Goal: Task Accomplishment & Management: Use online tool/utility

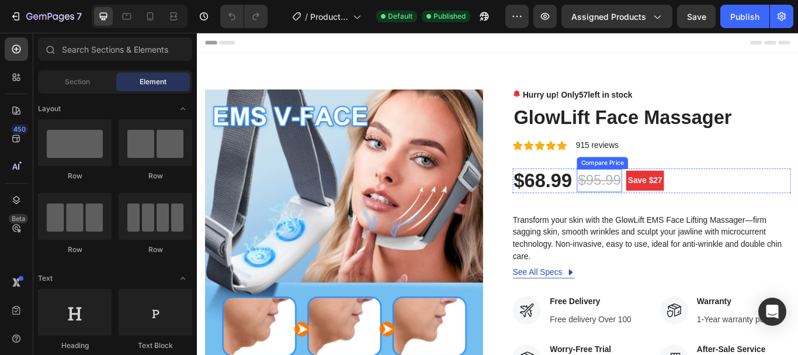
click at [684, 204] on div "$95.99" at bounding box center [666, 205] width 53 height 27
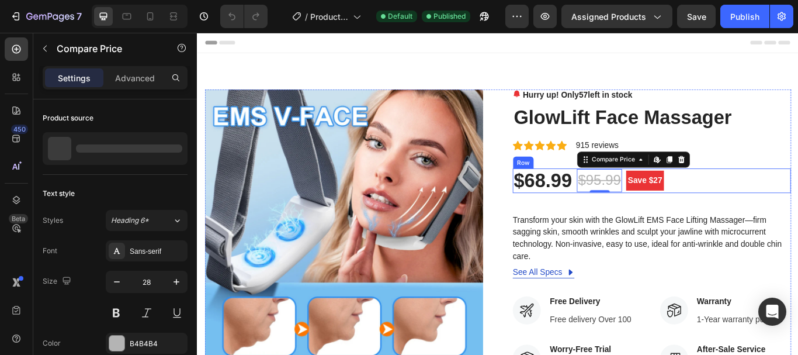
click at [690, 206] on div "$68.99 Product Price Product Price $95.99 Compare Price Edit content in Shopify…" at bounding box center [727, 205] width 324 height 29
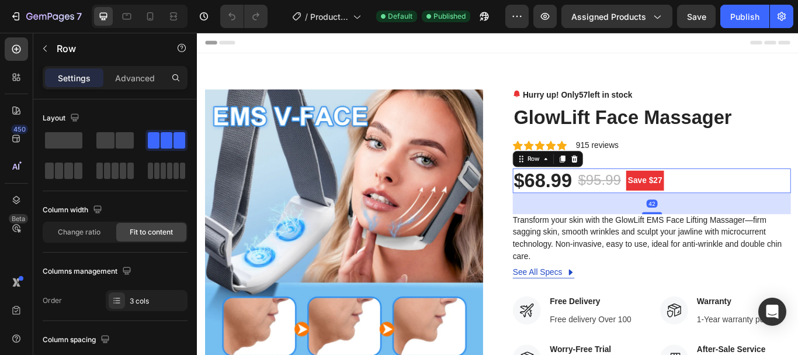
click at [691, 206] on div "$68.99 Product Price Product Price $95.99 Compare Price Compare Price Save $27 …" at bounding box center [727, 205] width 324 height 29
click at [424, 227] on img at bounding box center [368, 261] width 324 height 324
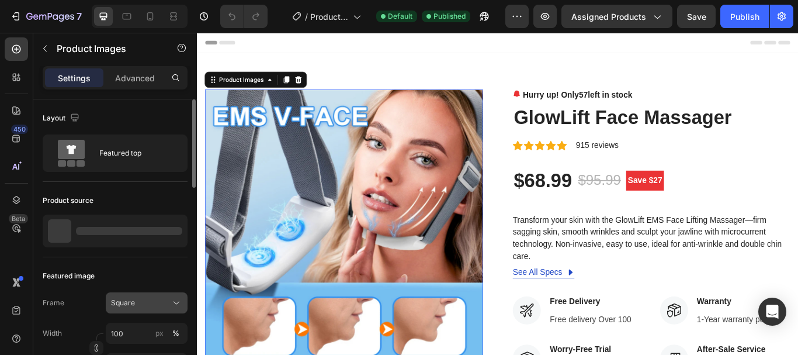
click at [175, 302] on icon at bounding box center [177, 303] width 12 height 12
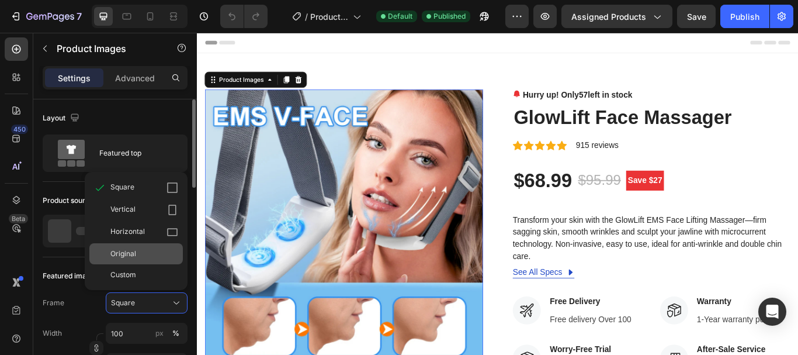
click at [166, 255] on div "Original" at bounding box center [144, 253] width 68 height 11
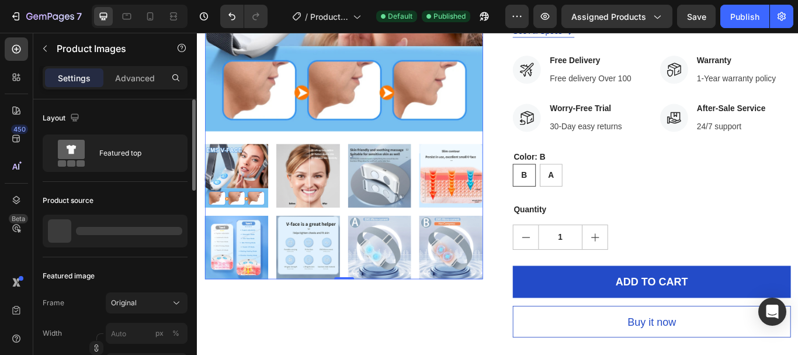
scroll to position [292, 0]
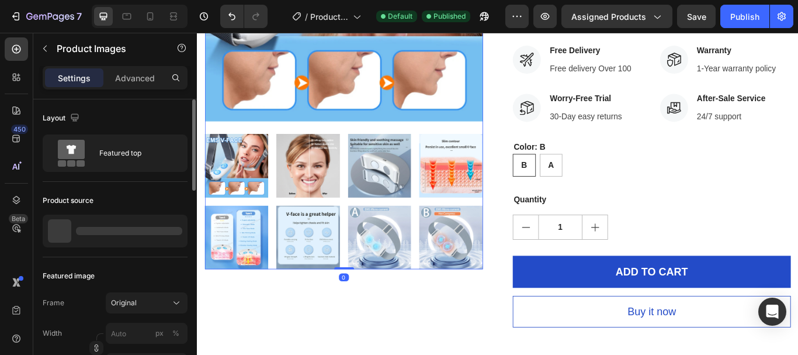
drag, startPoint x: 364, startPoint y: 301, endPoint x: 366, endPoint y: 280, distance: 21.2
click at [364, 264] on div "Product Images 0" at bounding box center [368, 58] width 324 height 502
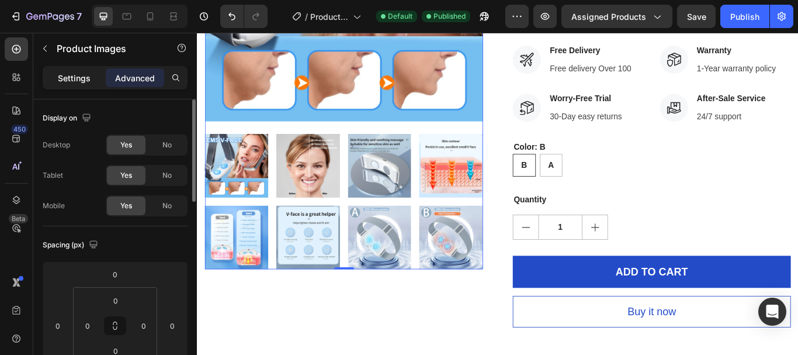
click at [70, 78] on p "Settings" at bounding box center [74, 78] width 33 height 12
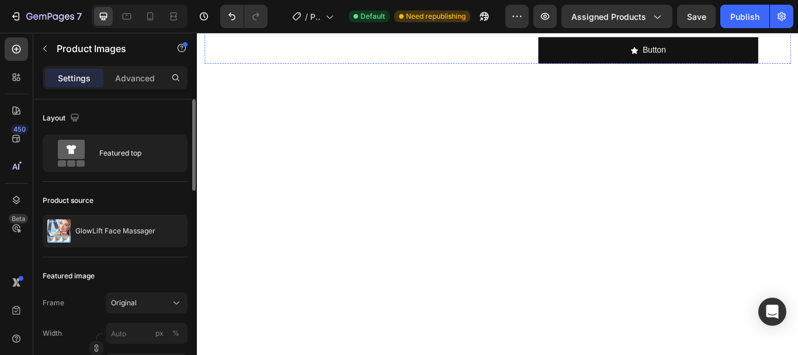
scroll to position [584, 0]
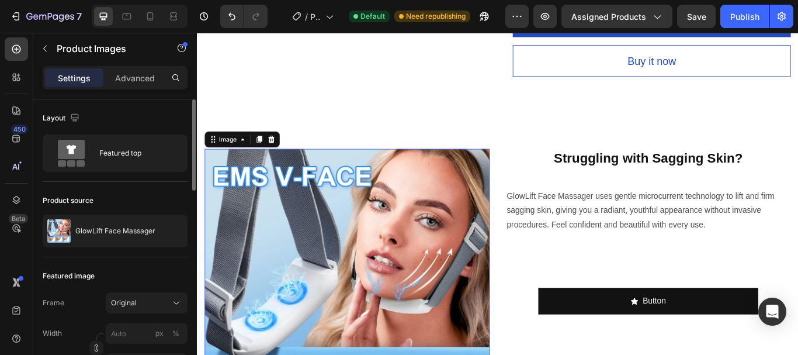
click at [400, 240] on img at bounding box center [372, 334] width 333 height 333
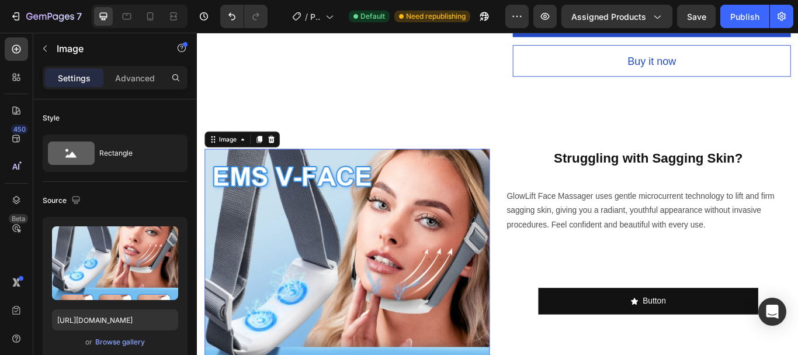
scroll to position [292, 0]
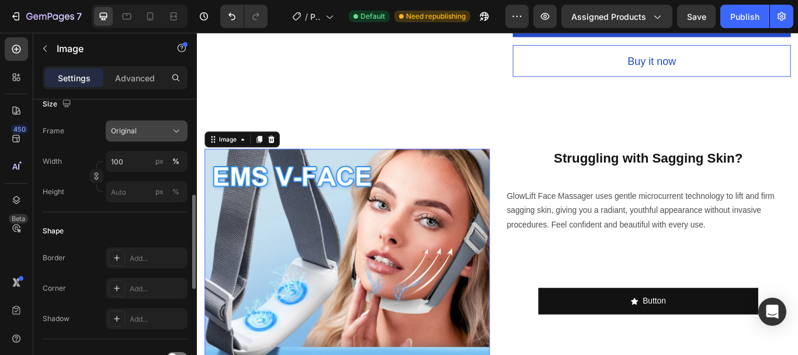
click at [174, 130] on icon at bounding box center [177, 131] width 6 height 3
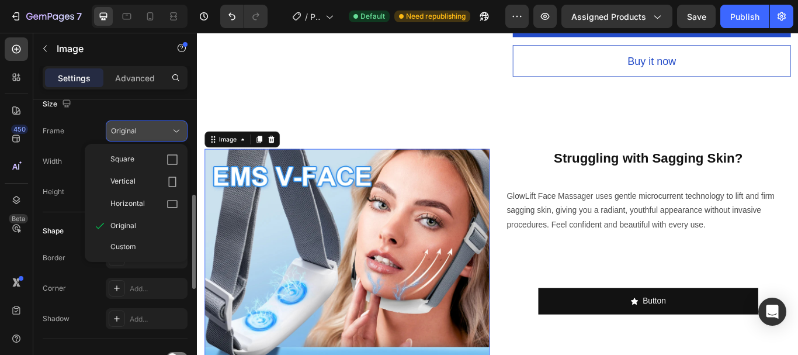
click at [176, 126] on icon at bounding box center [177, 131] width 12 height 12
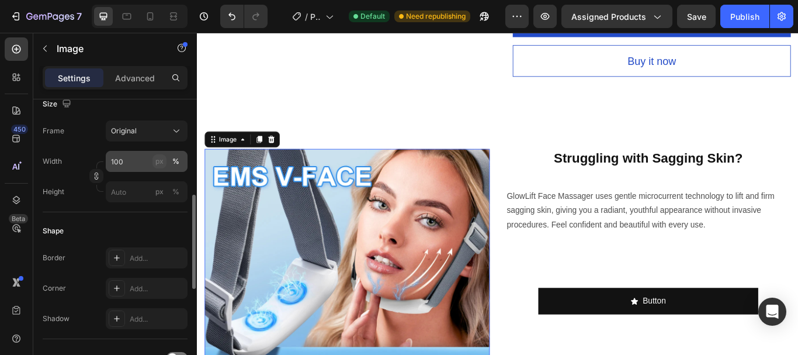
click at [155, 160] on div "px" at bounding box center [159, 161] width 8 height 11
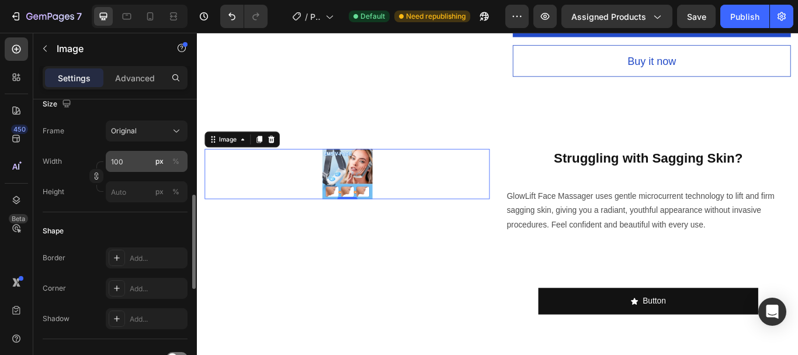
click at [161, 162] on div "px" at bounding box center [159, 161] width 8 height 11
click at [129, 196] on input "px %" at bounding box center [147, 191] width 82 height 21
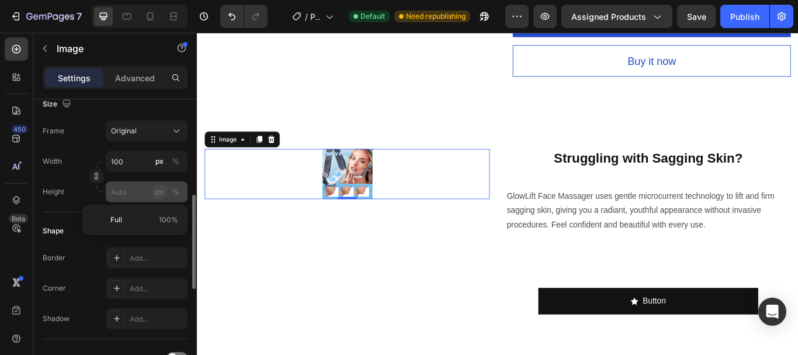
click at [160, 189] on div "px" at bounding box center [159, 191] width 8 height 11
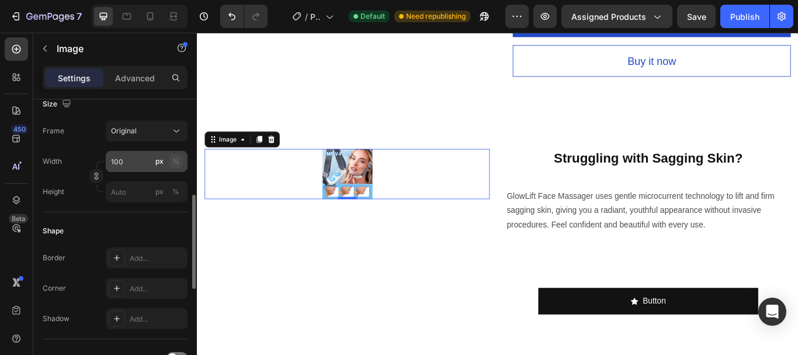
click at [179, 161] on div "%" at bounding box center [175, 161] width 7 height 11
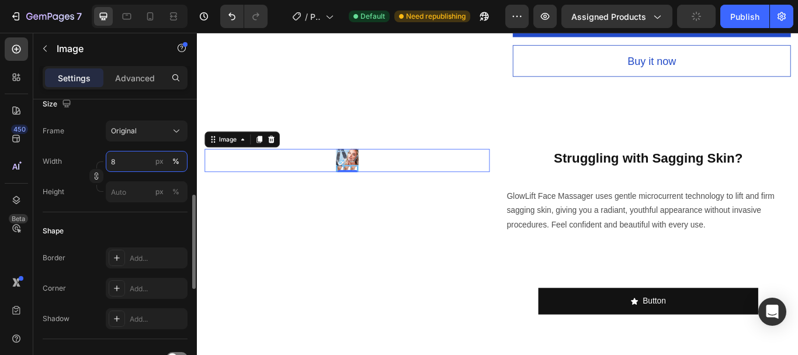
type input "80"
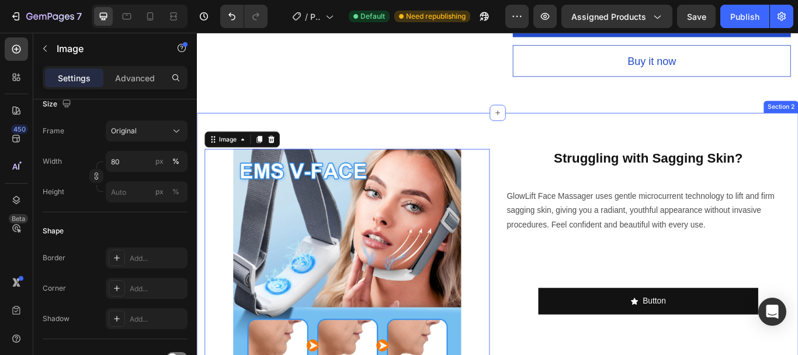
click at [497, 158] on div "Image 0 Struggling with Sagging Skin? Heading GlowLift Face Massager uses gentl…" at bounding box center [547, 301] width 701 height 350
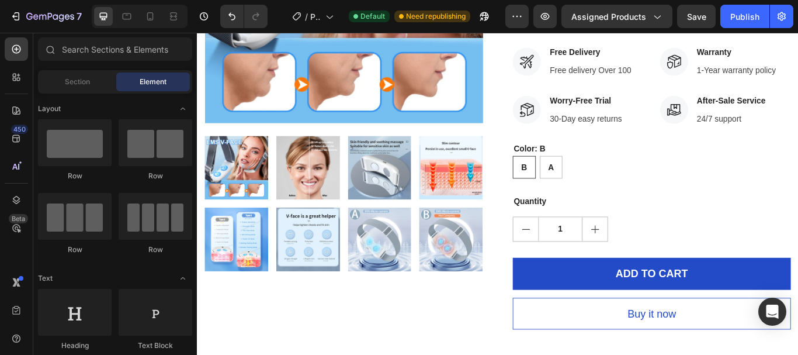
scroll to position [233, 0]
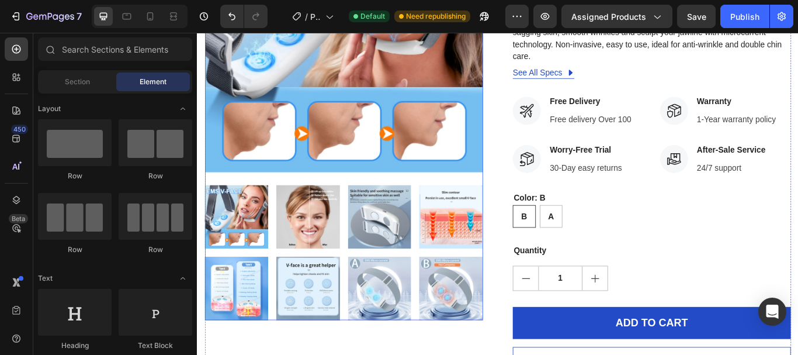
click at [378, 133] on img at bounding box center [368, 33] width 324 height 335
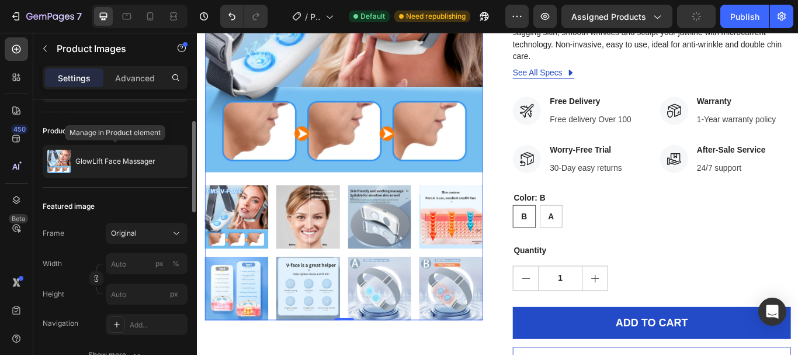
scroll to position [79, 0]
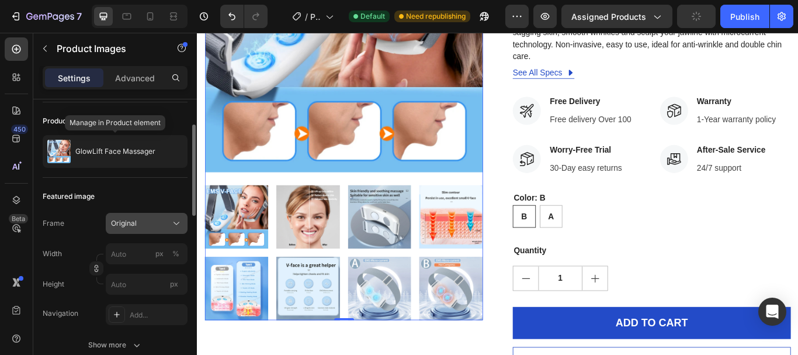
click at [179, 223] on icon at bounding box center [177, 223] width 12 height 12
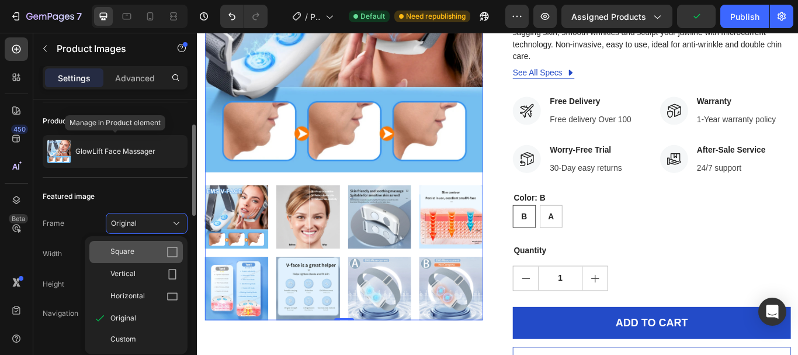
click at [134, 250] on div "Square" at bounding box center [144, 252] width 68 height 12
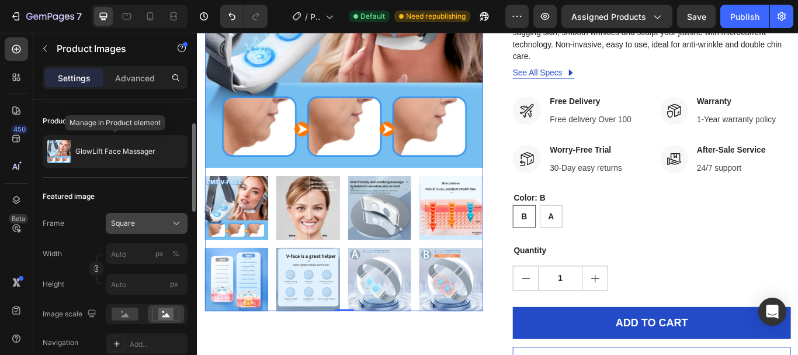
click at [184, 219] on button "Square" at bounding box center [147, 223] width 82 height 21
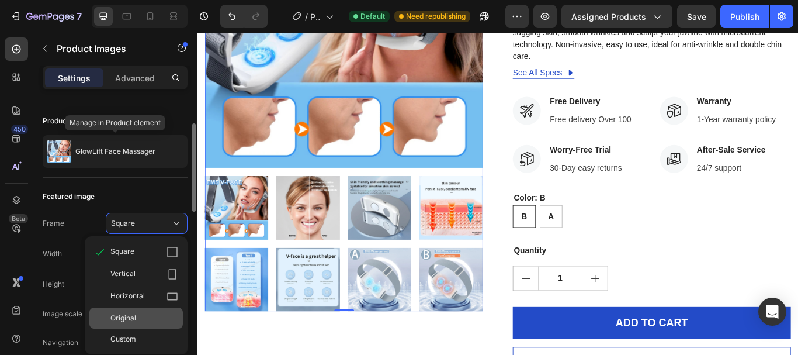
click at [140, 318] on div "Original" at bounding box center [144, 318] width 68 height 11
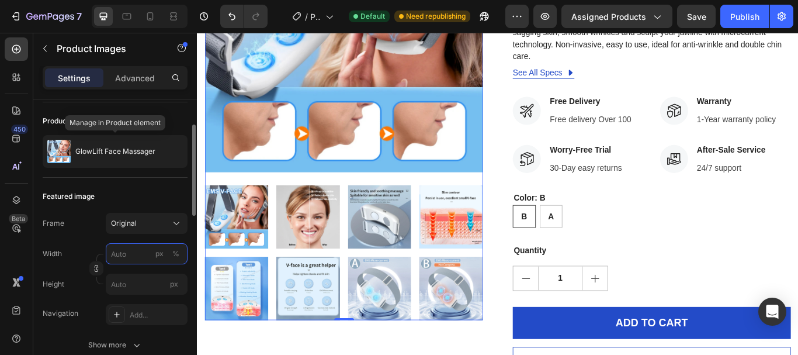
click at [139, 254] on input "px %" at bounding box center [147, 253] width 82 height 21
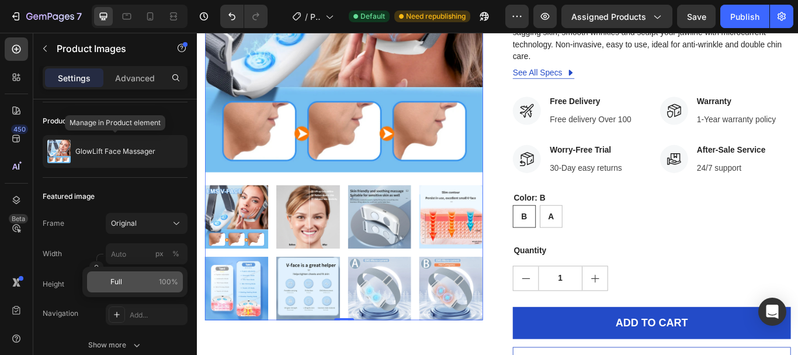
click at [160, 279] on span "100%" at bounding box center [168, 281] width 19 height 11
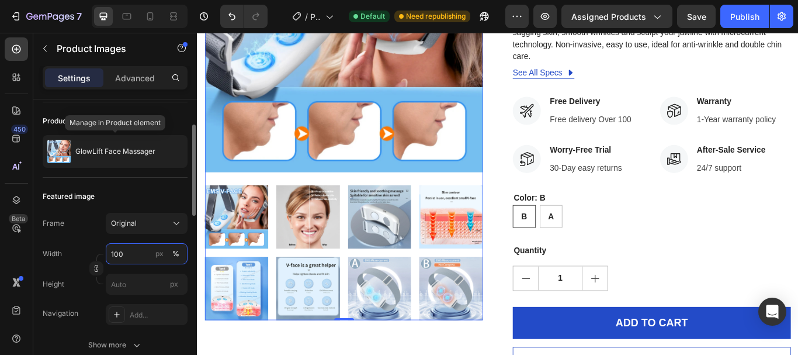
click at [122, 253] on input "100" at bounding box center [147, 253] width 82 height 21
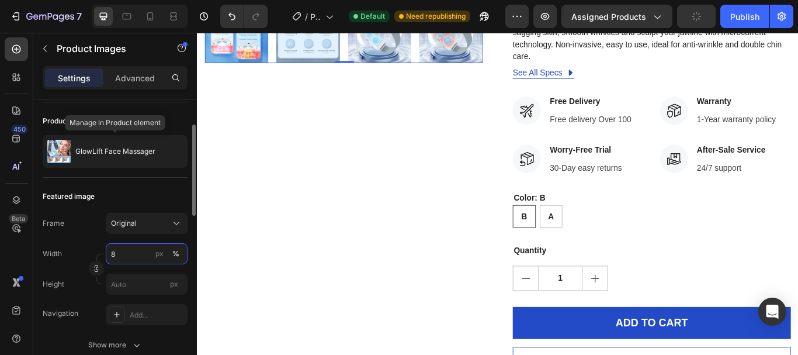
type input "80"
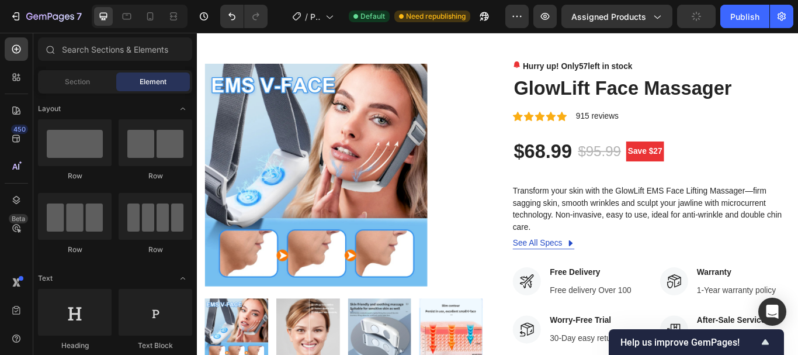
scroll to position [43, 0]
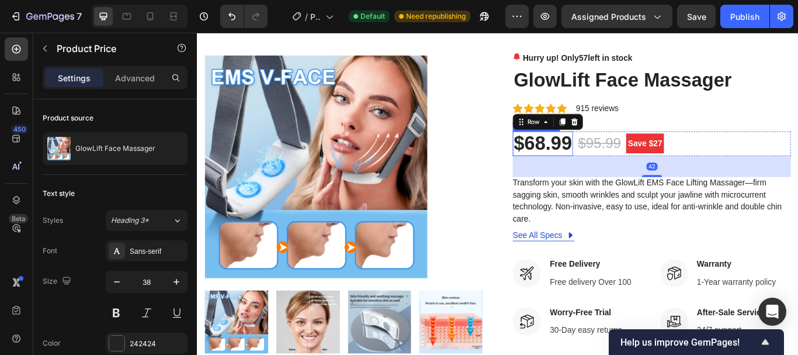
click at [630, 160] on div "$68.99" at bounding box center [600, 162] width 70 height 29
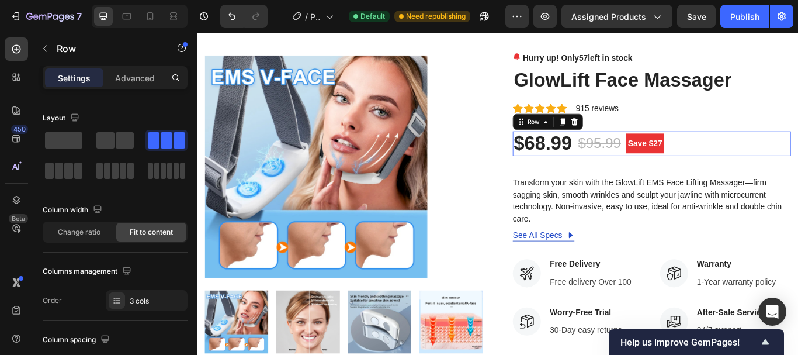
click at [634, 165] on div "$68.99 Product Price Product Price $95.99 Compare Price Compare Price Save $27 …" at bounding box center [727, 162] width 324 height 29
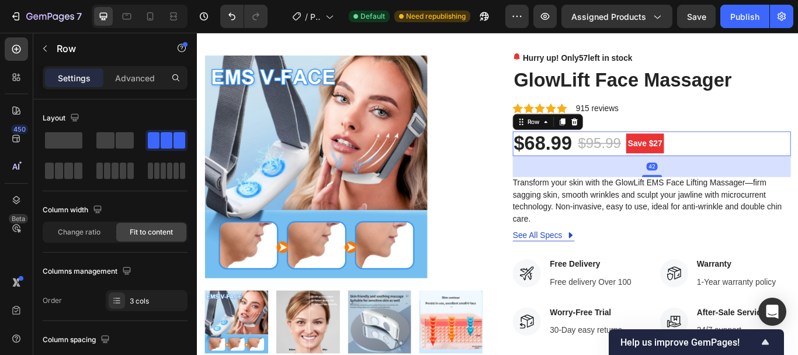
drag, startPoint x: 634, startPoint y: 161, endPoint x: 631, endPoint y: 153, distance: 8.1
click at [634, 160] on div "$68.99 Product Price Product Price $95.99 Compare Price Compare Price Save $27 …" at bounding box center [727, 162] width 324 height 29
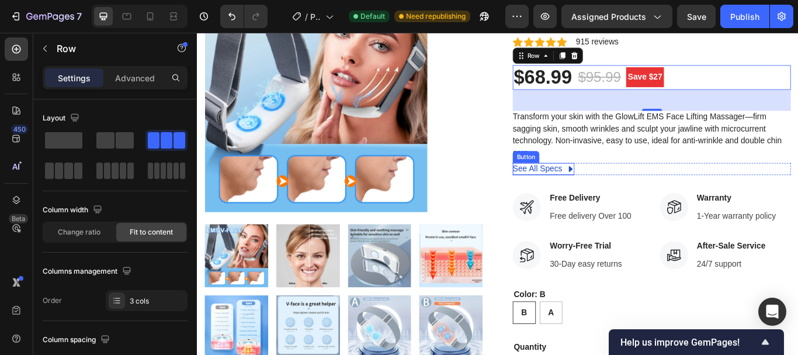
scroll to position [117, 0]
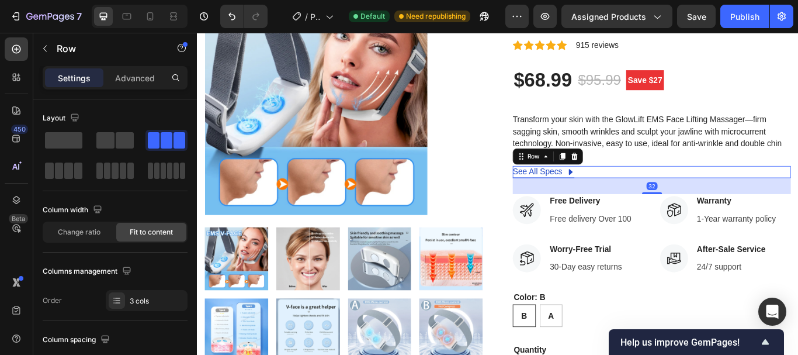
click at [645, 194] on div "See All Specs Button Row 32" at bounding box center [727, 195] width 324 height 14
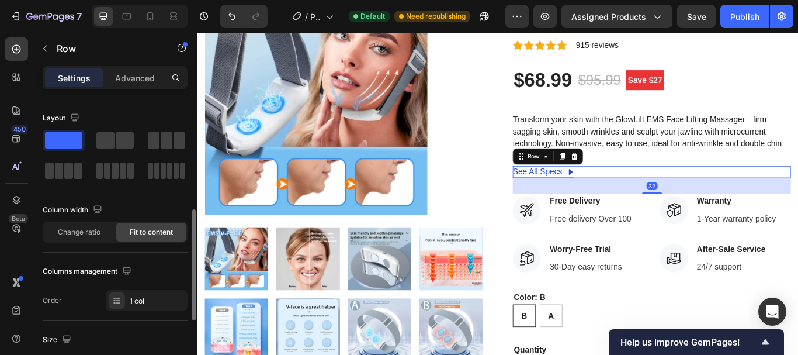
scroll to position [79, 0]
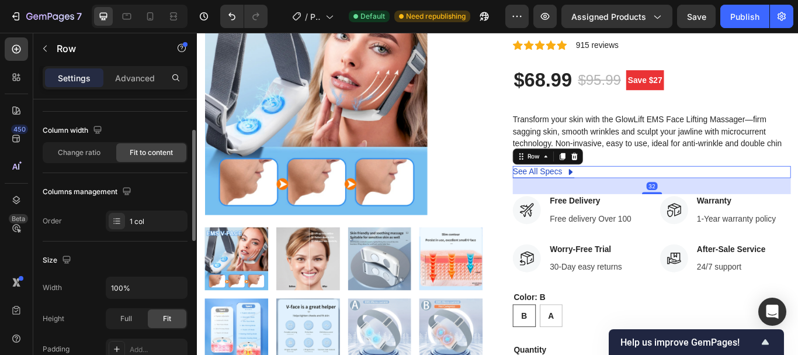
click at [638, 175] on div at bounding box center [637, 177] width 14 height 14
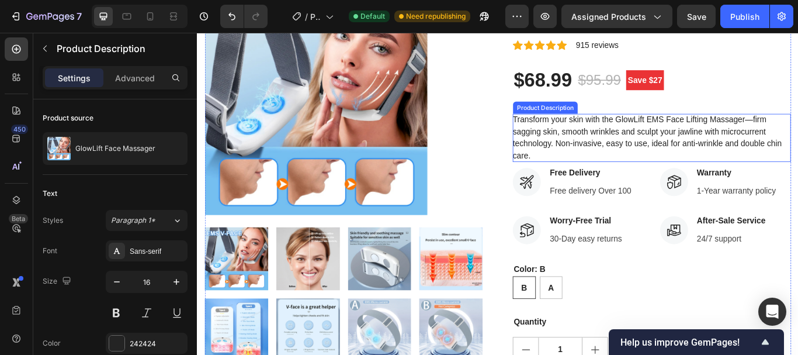
click at [634, 154] on div "Transform your skin with the GlowLift EMS Face Lifting Massager—firm sagging sk…" at bounding box center [727, 155] width 324 height 56
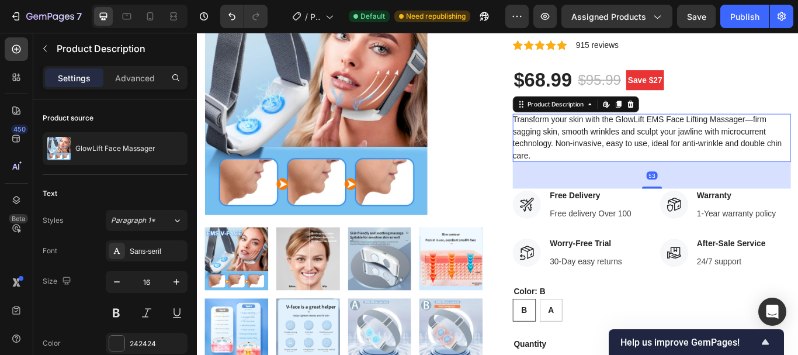
drag, startPoint x: 724, startPoint y: 185, endPoint x: 721, endPoint y: 211, distance: 26.5
click at [721, 212] on div at bounding box center [727, 213] width 23 height 2
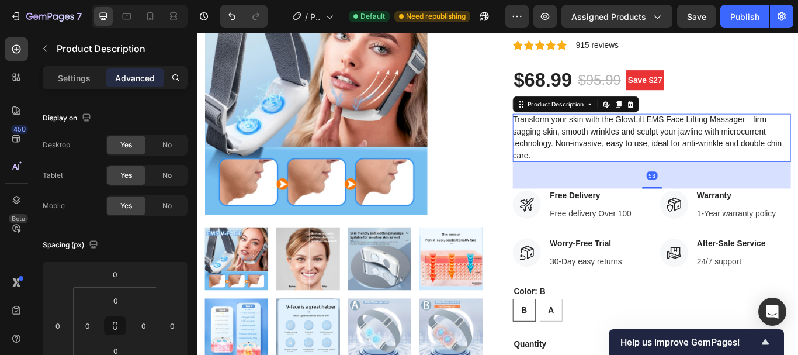
click at [756, 139] on div "Transform your skin with the GlowLift EMS Face Lifting Massager—firm sagging sk…" at bounding box center [727, 155] width 324 height 56
click at [755, 140] on div "Transform your skin with the GlowLift EMS Face Lifting Massager—firm sagging sk…" at bounding box center [727, 155] width 324 height 56
click at [695, 143] on div "Transform your skin with the GlowLift EMS Face Lifting Massager—firm sagging sk…" at bounding box center [727, 155] width 324 height 56
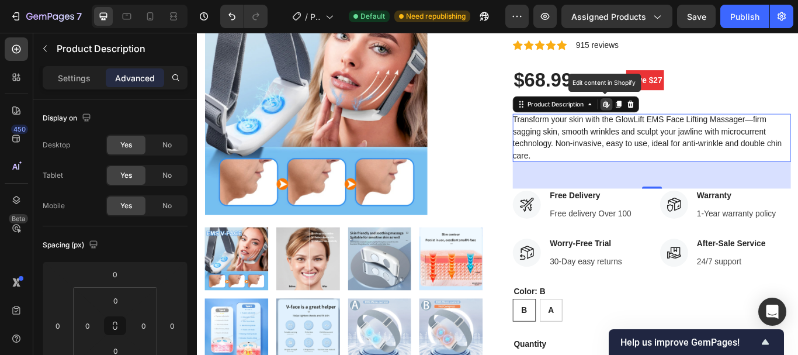
click at [695, 143] on div "Transform your skin with the GlowLift EMS Face Lifting Massager—firm sagging sk…" at bounding box center [727, 155] width 324 height 56
click at [651, 154] on div "Transform your skin with the GlowLift EMS Face Lifting Massager—firm sagging sk…" at bounding box center [727, 155] width 324 height 56
click at [650, 148] on div "Transform your skin with the GlowLift EMS Face Lifting Massager—firm sagging sk…" at bounding box center [727, 155] width 324 height 56
click at [507, 129] on div at bounding box center [368, 116] width 324 height 268
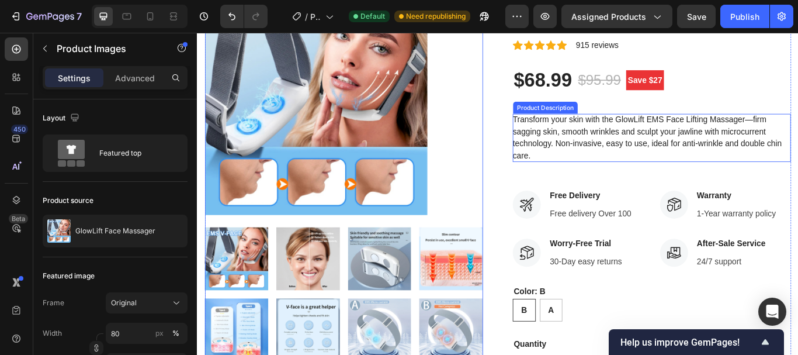
click at [688, 160] on div "Transform your skin with the GlowLift EMS Face Lifting Massager—firm sagging sk…" at bounding box center [727, 155] width 324 height 56
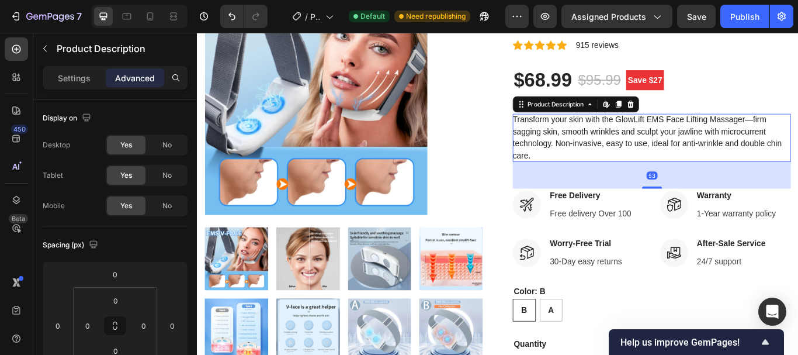
click at [688, 160] on div "Transform your skin with the GlowLift EMS Face Lifting Massager—firm sagging sk…" at bounding box center [727, 155] width 324 height 56
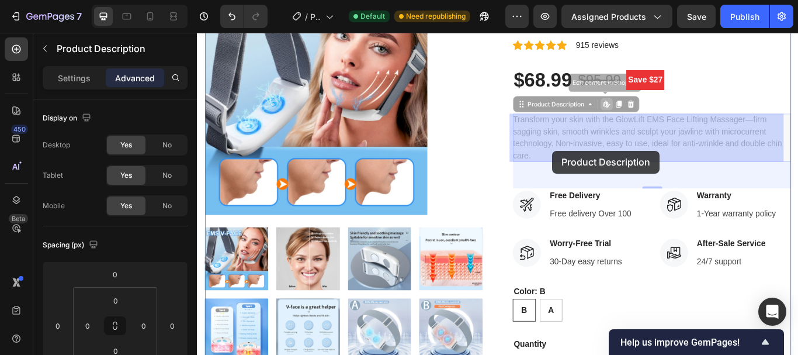
drag, startPoint x: 593, startPoint y: 178, endPoint x: 634, endPoint y: 172, distance: 41.2
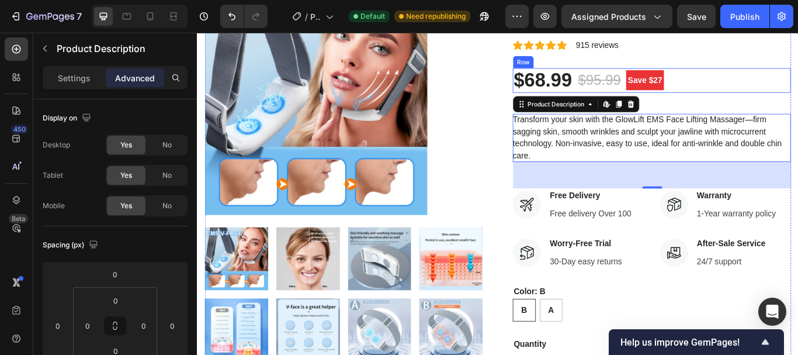
click at [794, 96] on div "$68.99 Product Price Product Price $95.99 Compare Price Compare Price Save $27 …" at bounding box center [727, 88] width 324 height 29
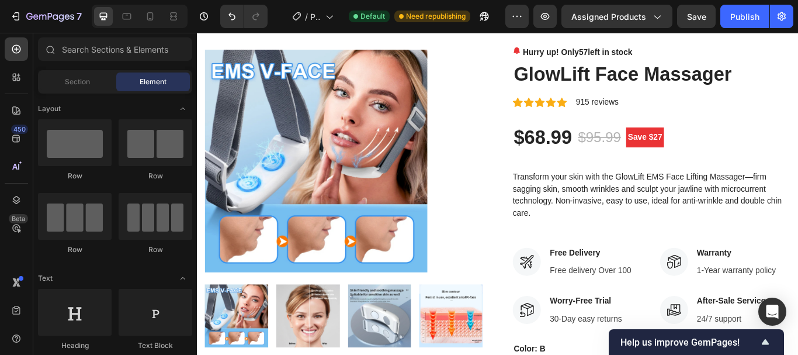
scroll to position [32, 0]
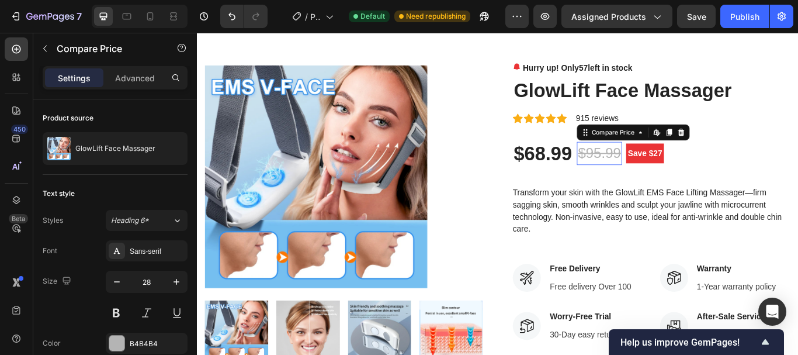
click at [641, 173] on div "$95.99" at bounding box center [666, 173] width 53 height 27
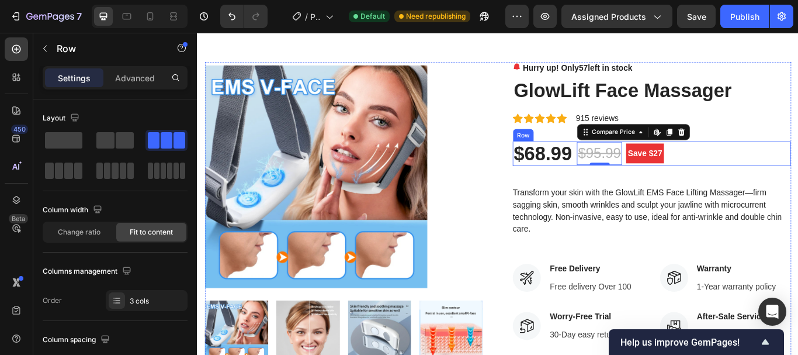
click at [741, 171] on div "$68.99 Product Price Product Price $95.99 Compare Price Edit content in Shopify…" at bounding box center [727, 174] width 324 height 29
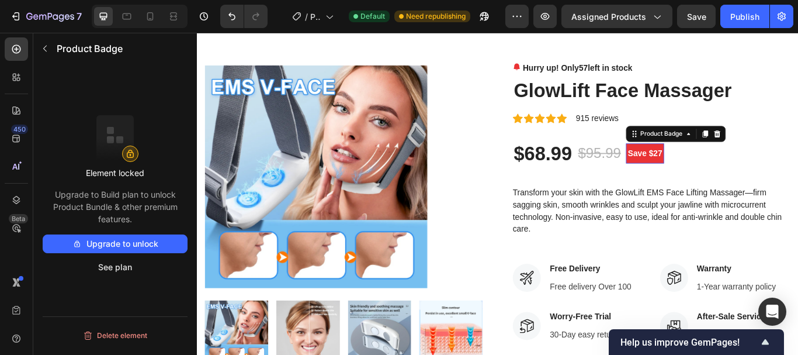
click at [708, 175] on pre "Save $27" at bounding box center [719, 173] width 45 height 23
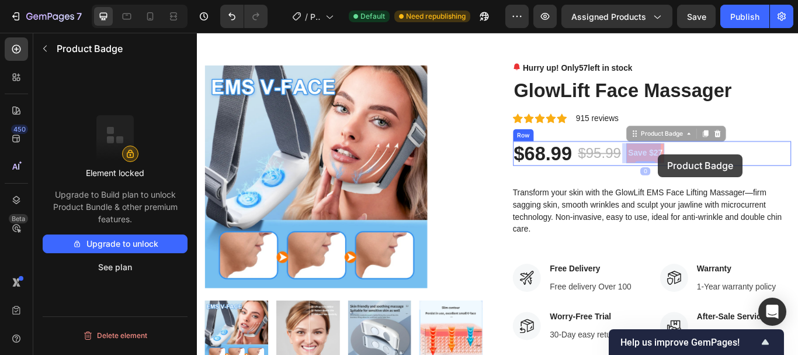
drag, startPoint x: 711, startPoint y: 171, endPoint x: 735, endPoint y: 174, distance: 24.2
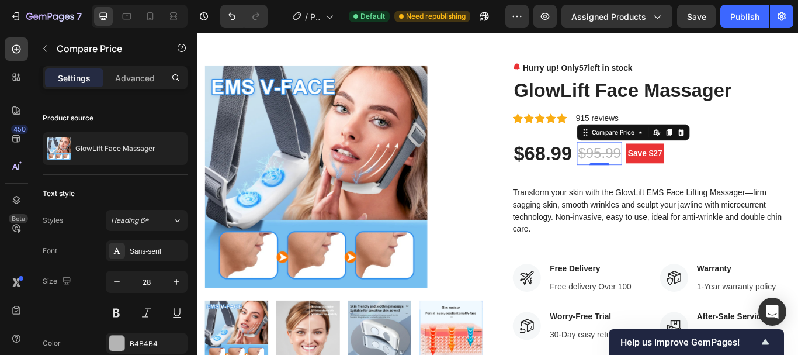
click at [687, 172] on div "$95.99" at bounding box center [666, 173] width 53 height 27
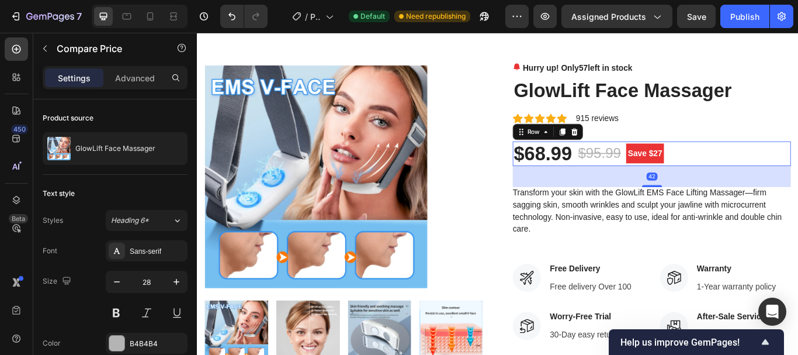
click at [690, 176] on div "$68.99 Product Price Product Price $95.99 Compare Price Compare Price Save $27 …" at bounding box center [727, 174] width 324 height 29
click at [679, 171] on div "$95.99" at bounding box center [666, 173] width 53 height 27
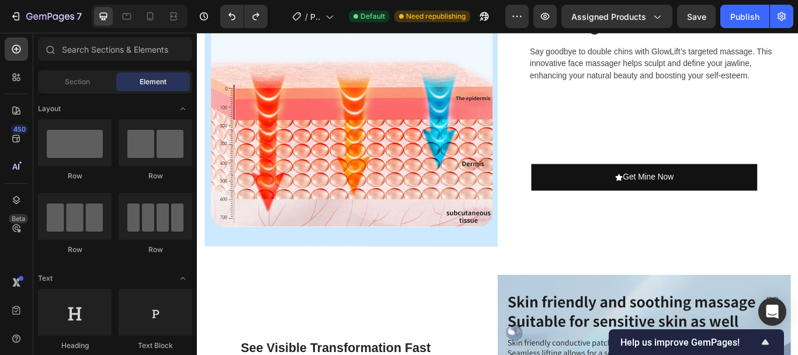
scroll to position [1731, 0]
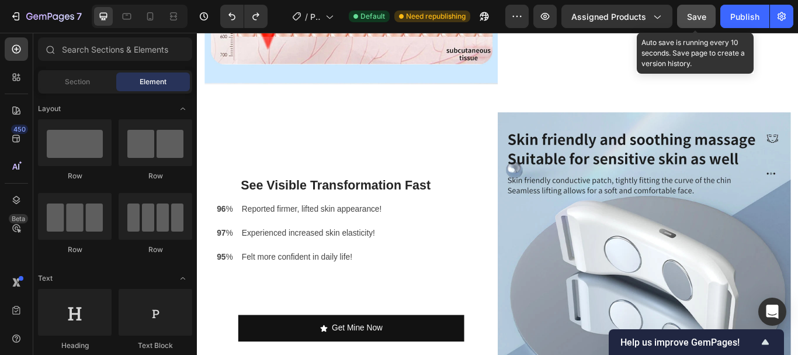
click at [688, 19] on span "Save" at bounding box center [696, 17] width 19 height 10
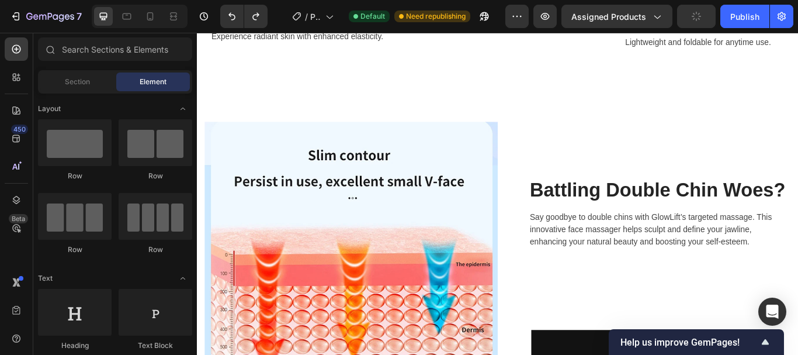
scroll to position [1180, 0]
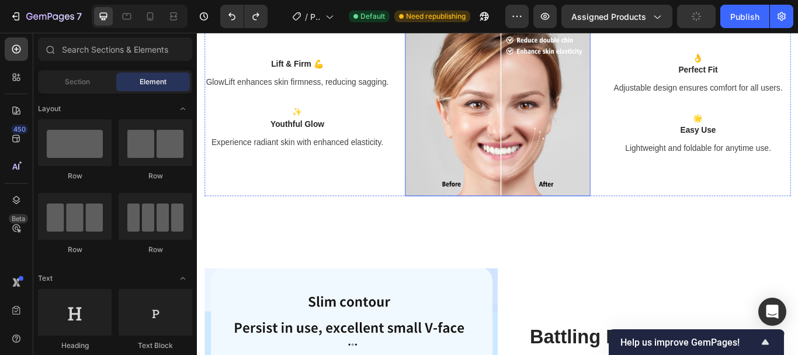
click at [520, 117] on img at bounding box center [547, 115] width 216 height 216
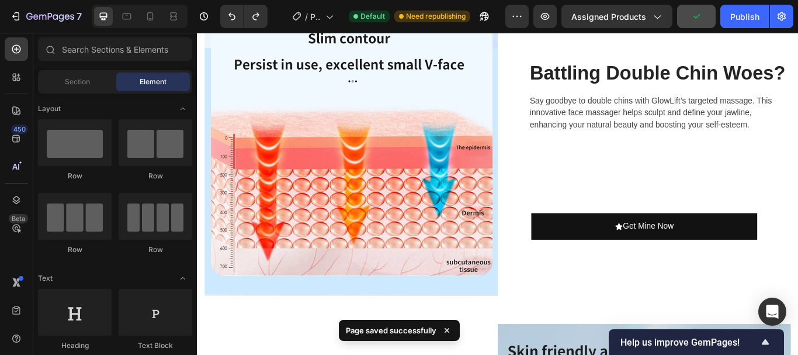
scroll to position [1493, 0]
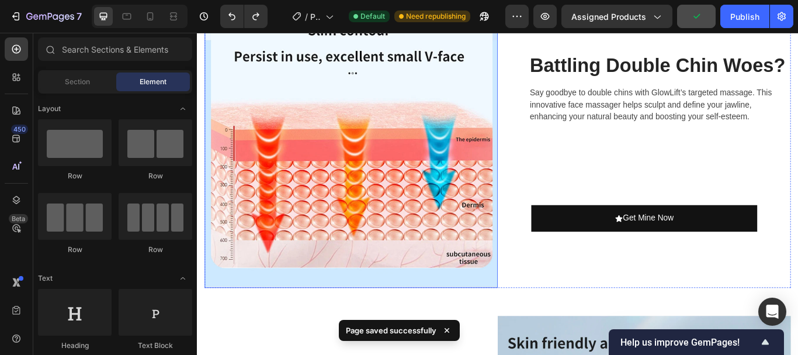
click at [295, 165] on img at bounding box center [377, 160] width 342 height 338
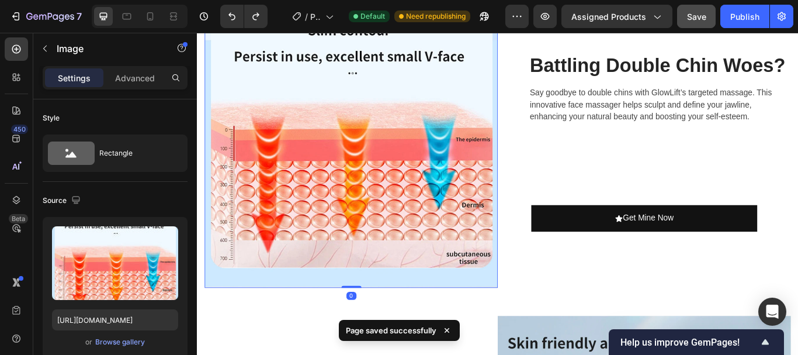
scroll to position [292, 0]
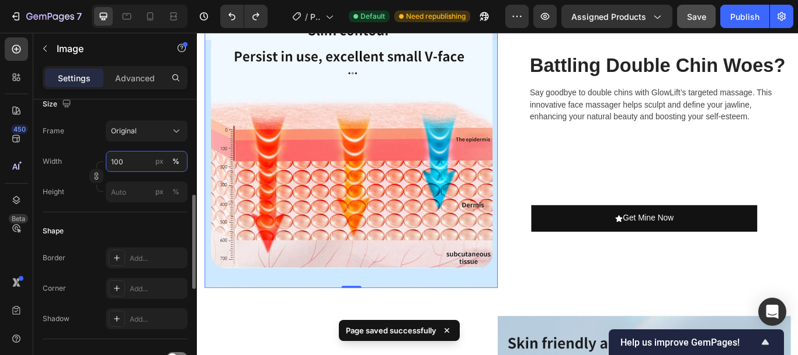
click at [117, 161] on input "100" at bounding box center [147, 161] width 82 height 21
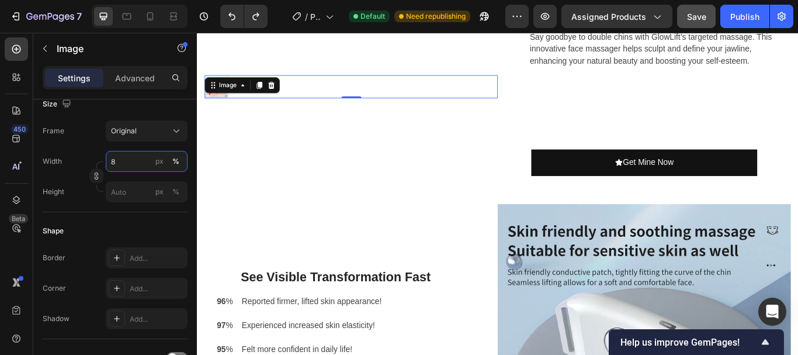
type input "80"
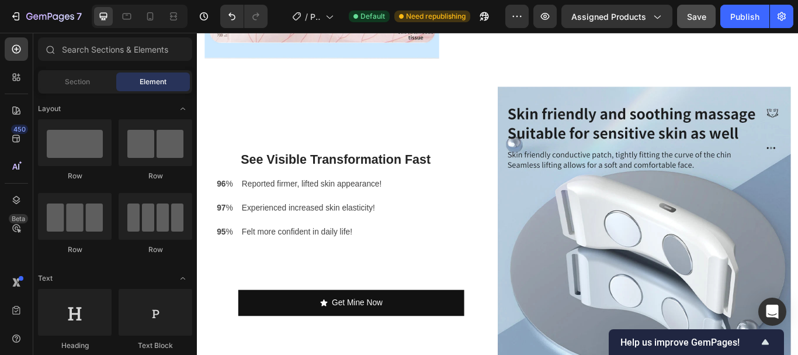
scroll to position [1777, 0]
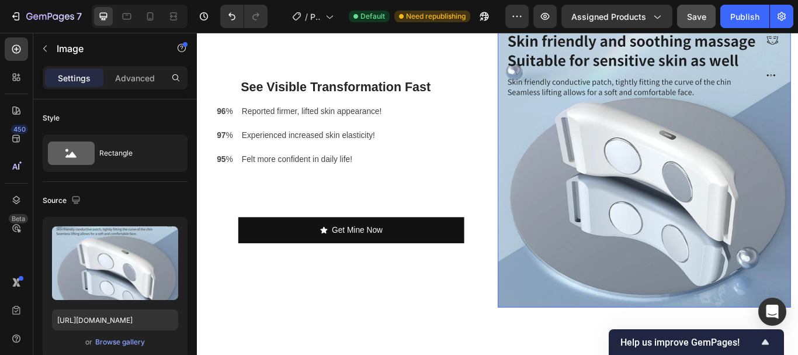
click at [798, 175] on img at bounding box center [719, 182] width 342 height 342
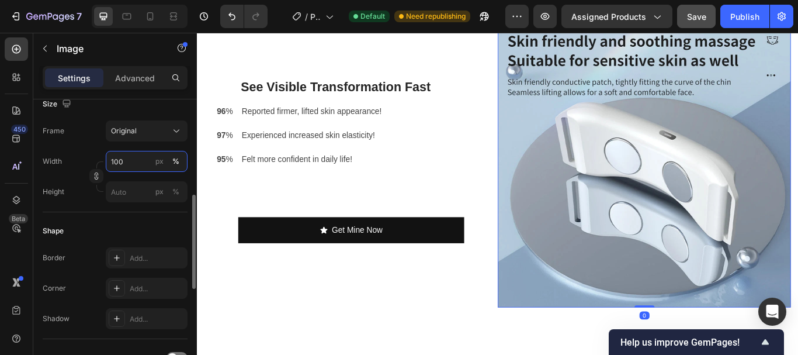
click at [113, 158] on input "100" at bounding box center [147, 161] width 82 height 21
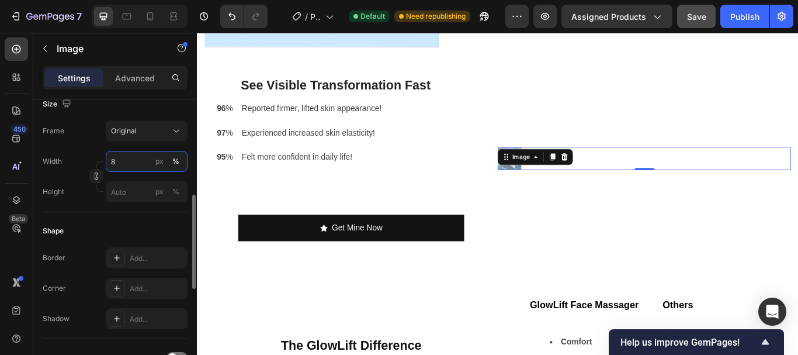
type input "80"
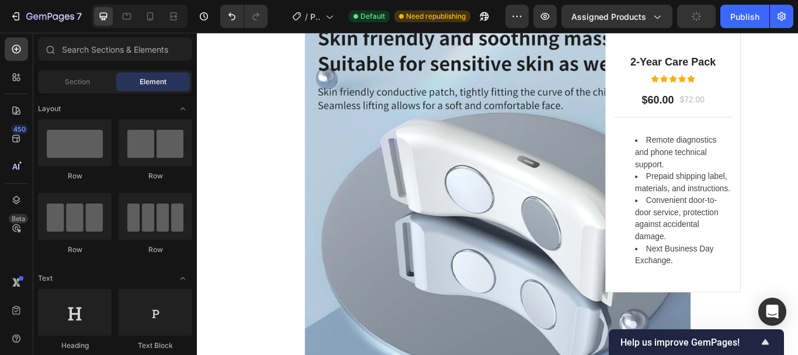
scroll to position [2750, 0]
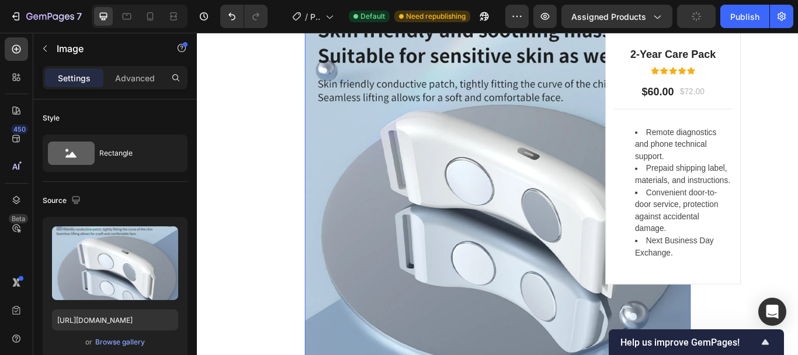
click at [551, 221] on img at bounding box center [548, 213] width 450 height 450
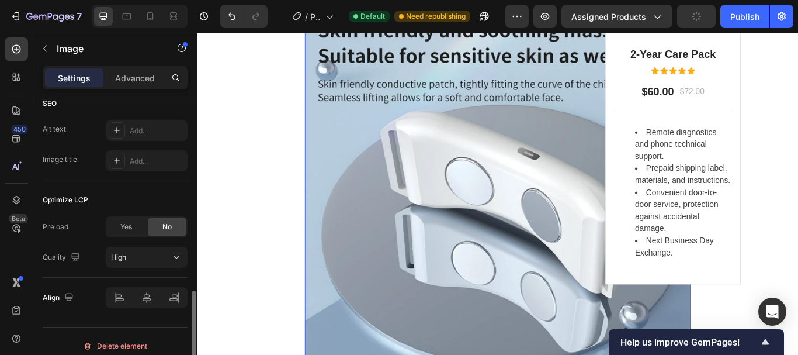
scroll to position [292, 0]
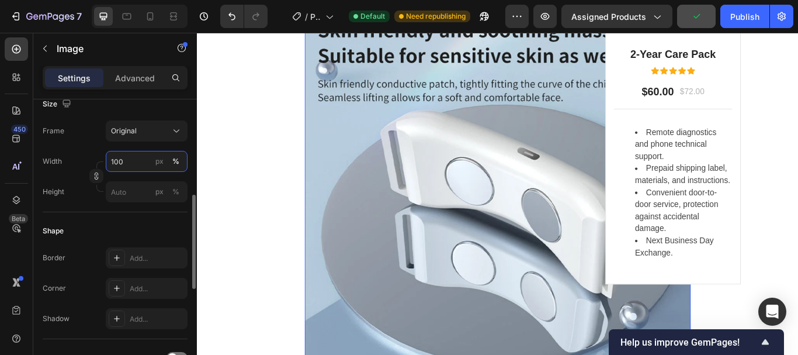
click at [117, 157] on input "100" at bounding box center [147, 161] width 82 height 21
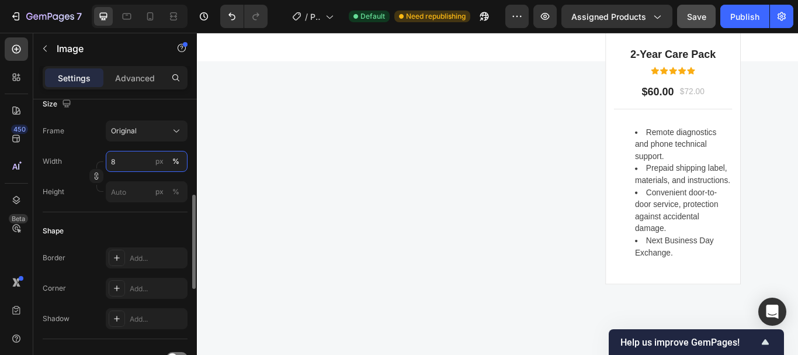
type input "80"
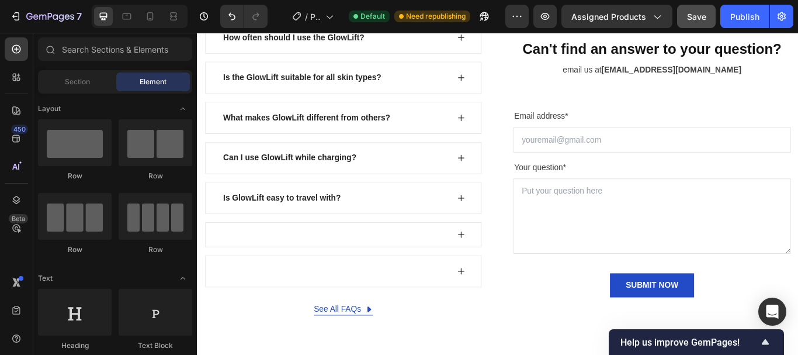
scroll to position [3746, 0]
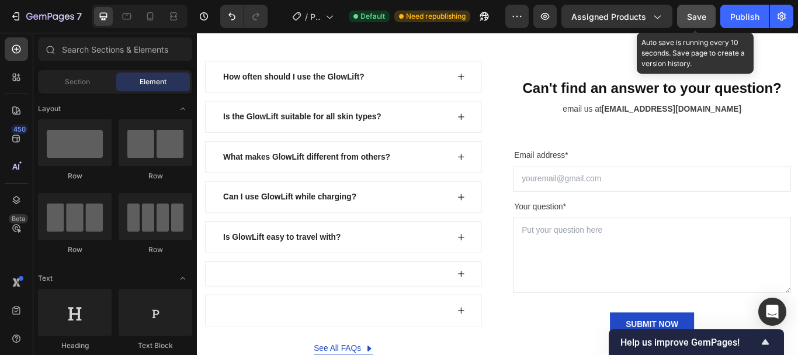
click at [692, 19] on span "Save" at bounding box center [696, 17] width 19 height 10
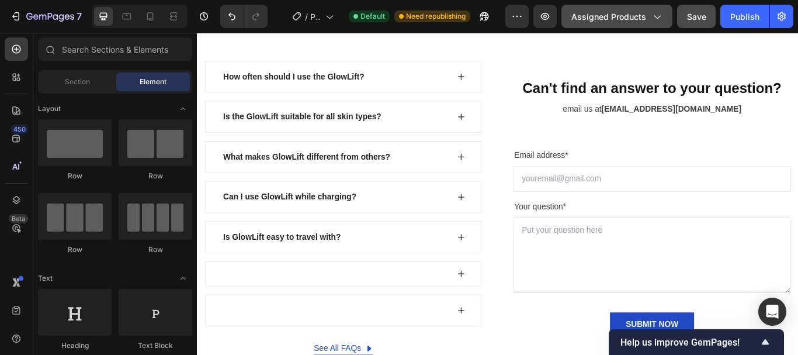
click at [662, 9] on button "Assigned Products" at bounding box center [617, 16] width 111 height 23
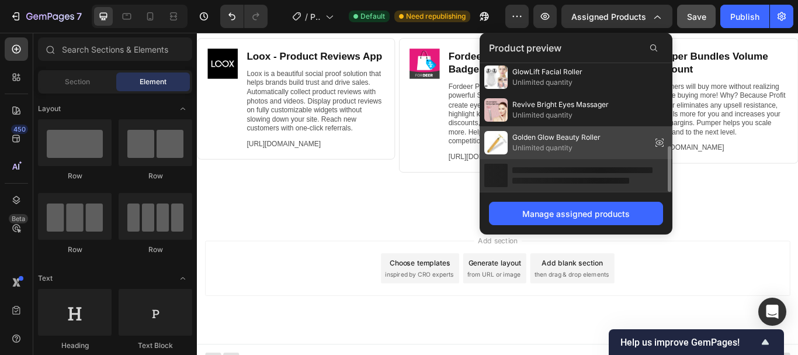
scroll to position [0, 0]
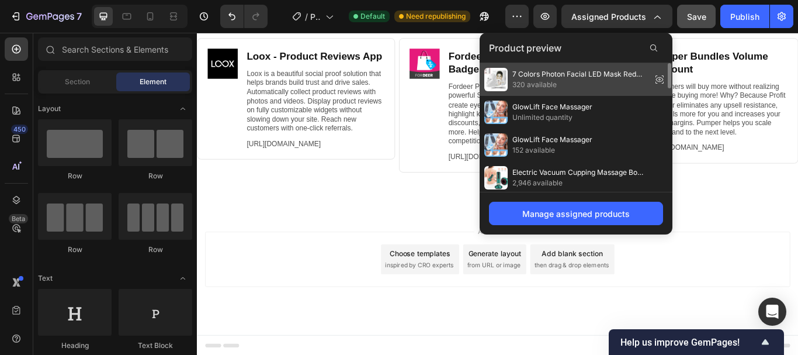
click at [660, 81] on icon at bounding box center [660, 79] width 16 height 16
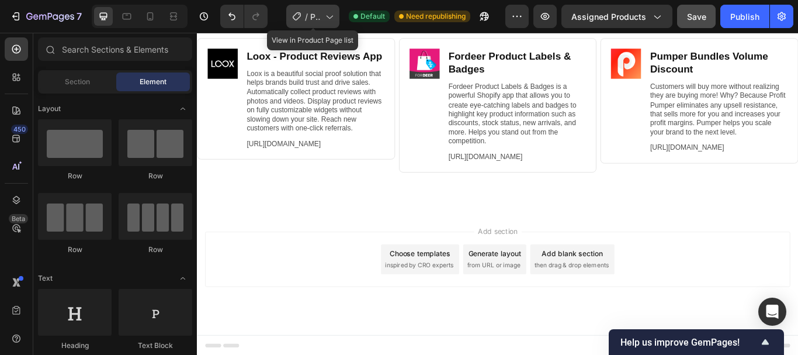
click at [326, 20] on icon at bounding box center [329, 17] width 12 height 12
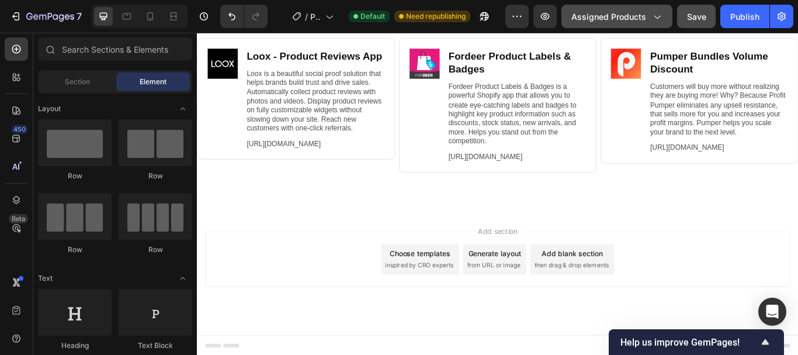
click at [651, 20] on div "Assigned Products" at bounding box center [617, 17] width 91 height 12
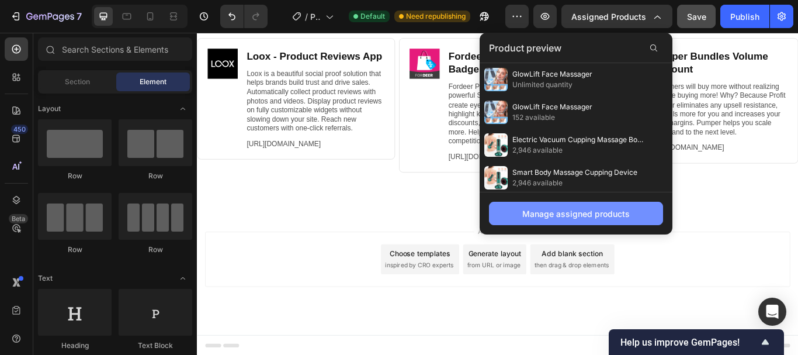
click at [578, 214] on div "Manage assigned products" at bounding box center [576, 213] width 108 height 12
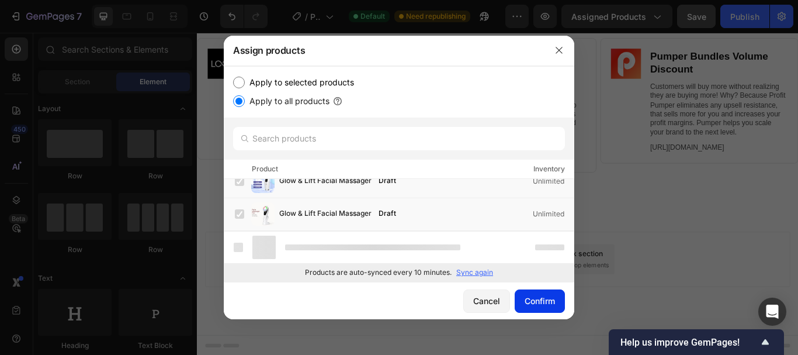
scroll to position [570, 0]
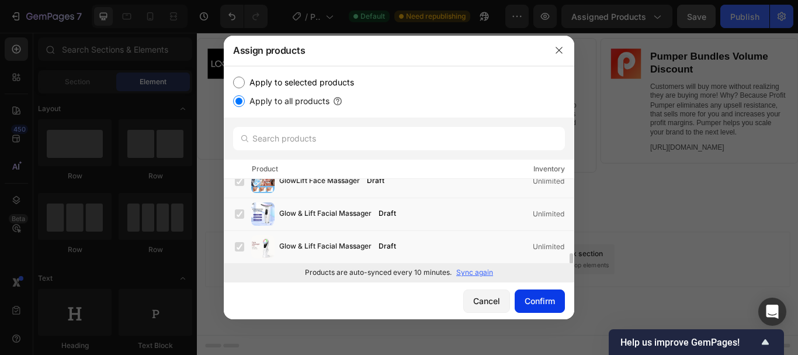
click at [540, 300] on div "Confirm" at bounding box center [540, 301] width 30 height 12
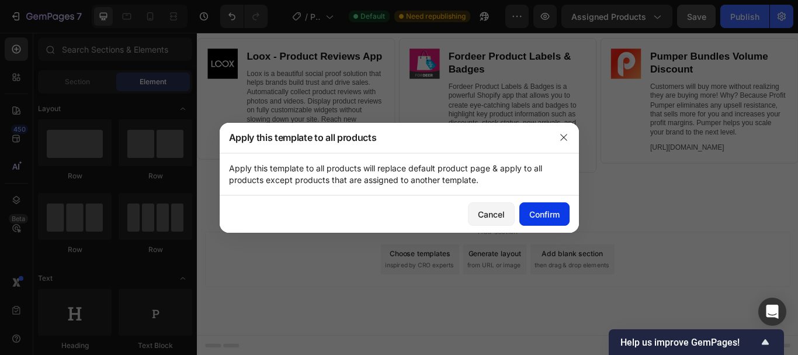
click at [537, 212] on div "Confirm" at bounding box center [544, 214] width 30 height 12
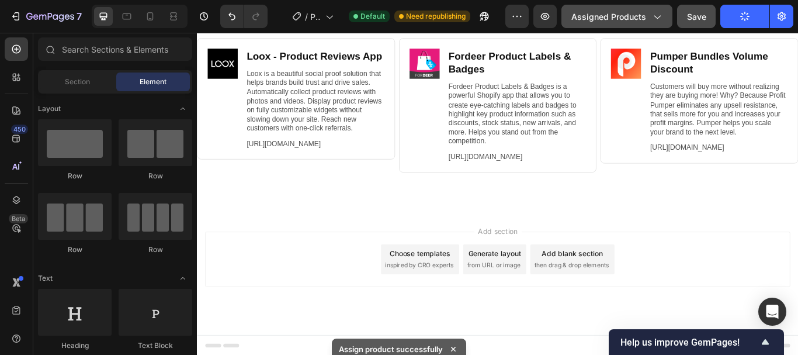
click at [660, 15] on icon "button" at bounding box center [657, 17] width 12 height 12
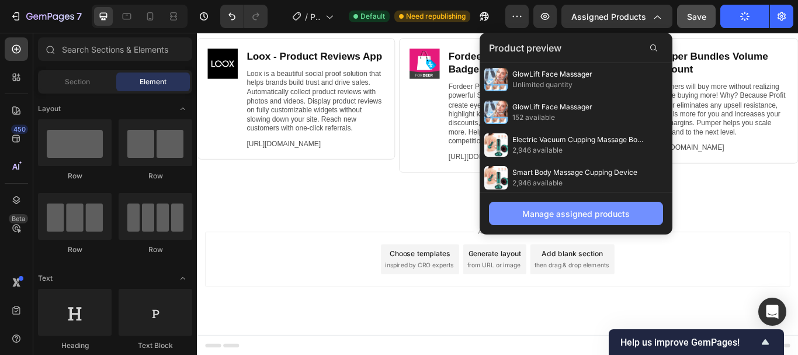
click at [593, 214] on div "Manage assigned products" at bounding box center [576, 213] width 108 height 12
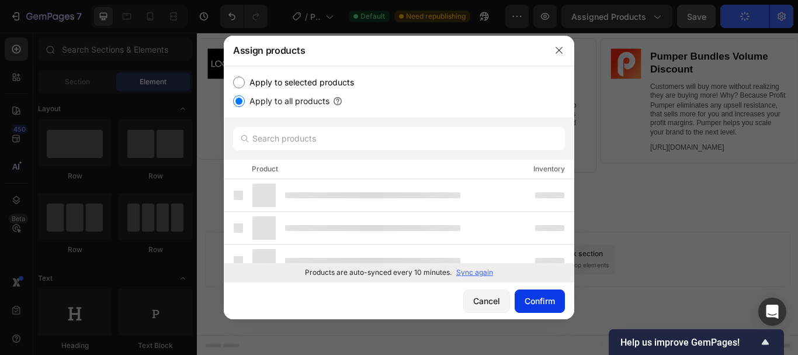
click at [532, 304] on div "Confirm" at bounding box center [540, 301] width 30 height 12
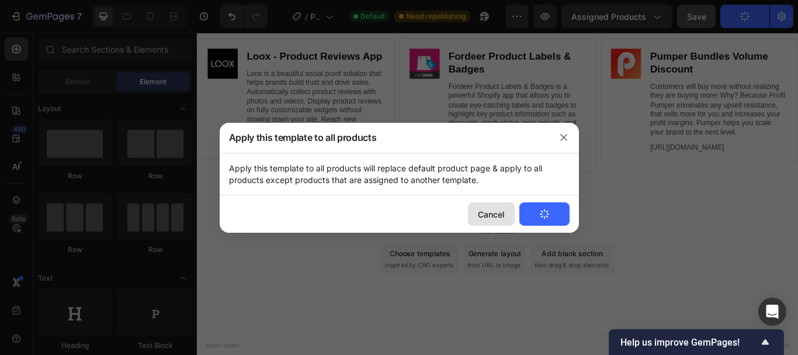
click at [480, 214] on div "Cancel" at bounding box center [491, 214] width 27 height 12
